Goal: Book appointment/travel/reservation

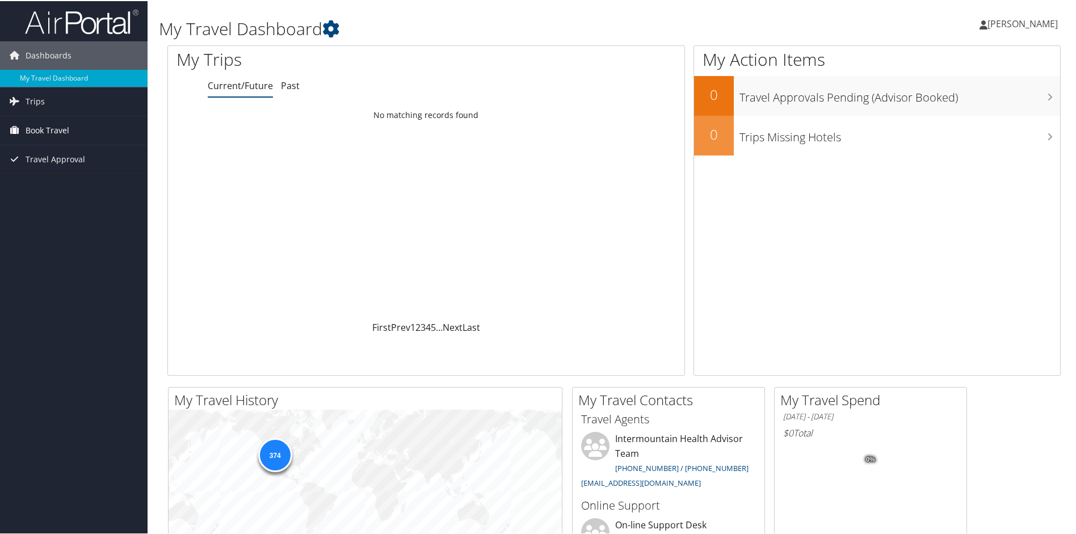
click at [62, 136] on span "Book Travel" at bounding box center [48, 129] width 44 height 28
click at [57, 185] on link "Book/Manage Online Trips" at bounding box center [74, 186] width 148 height 17
